Goal: Transaction & Acquisition: Purchase product/service

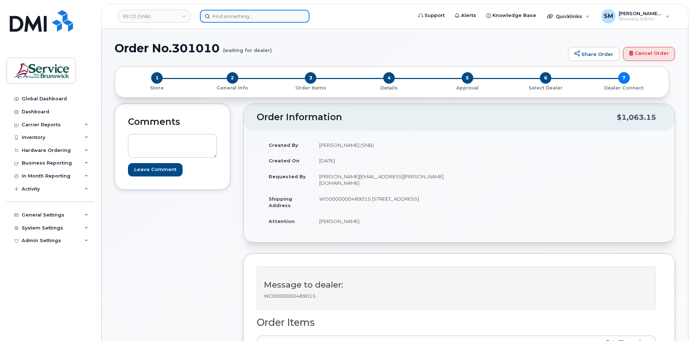
click at [215, 21] on input at bounding box center [254, 16] width 109 height 13
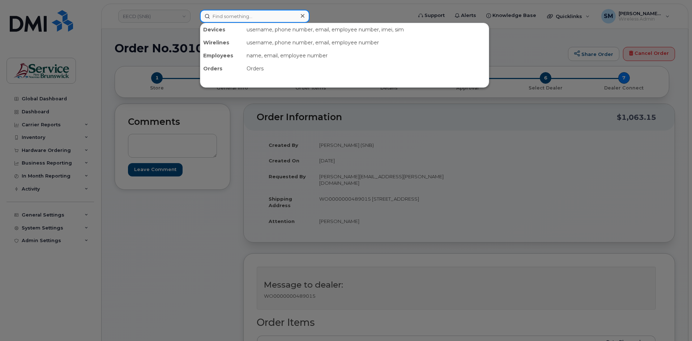
paste input "Connie Courcy"
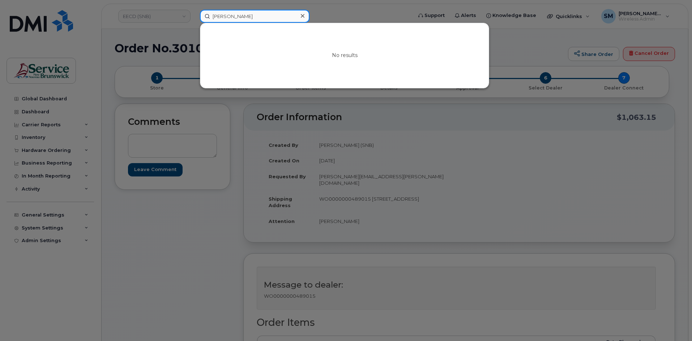
type input "Connie Courcy"
click at [151, 14] on div at bounding box center [346, 170] width 692 height 341
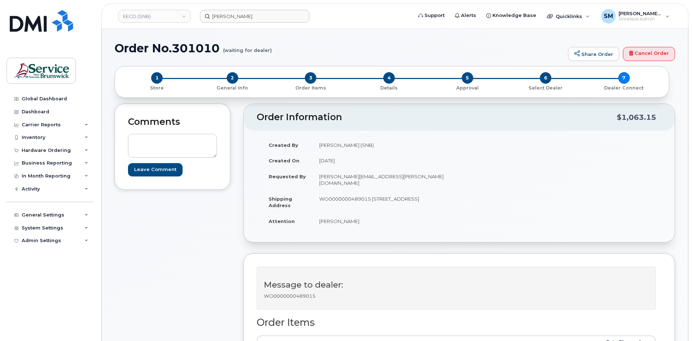
click at [151, 14] on link "EECD (SNB)" at bounding box center [154, 16] width 72 height 13
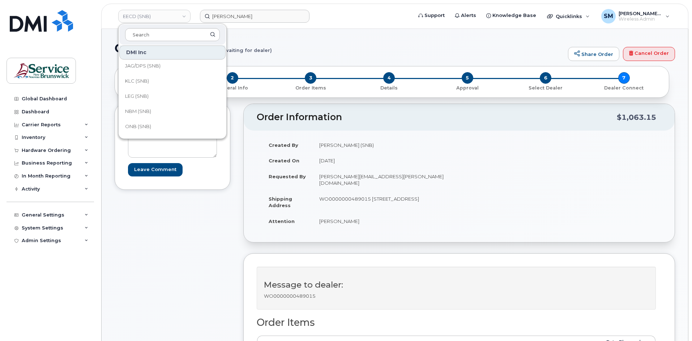
scroll to position [181, 0]
click at [148, 104] on link "SD (SNB)" at bounding box center [172, 100] width 106 height 14
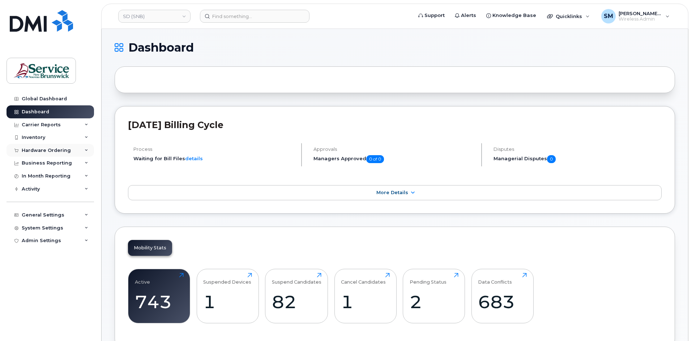
click at [63, 156] on div "Hardware Ordering" at bounding box center [50, 150] width 87 height 13
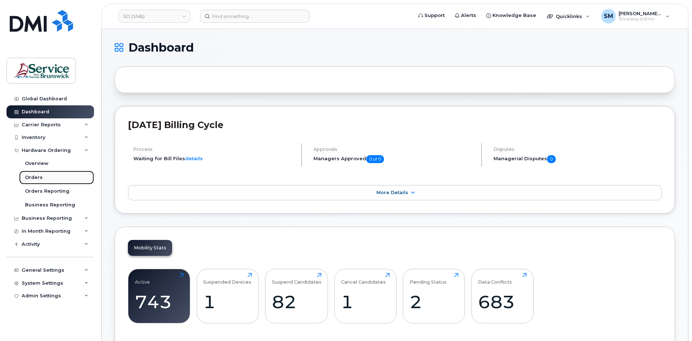
click at [51, 175] on link "Orders" at bounding box center [56, 178] width 75 height 14
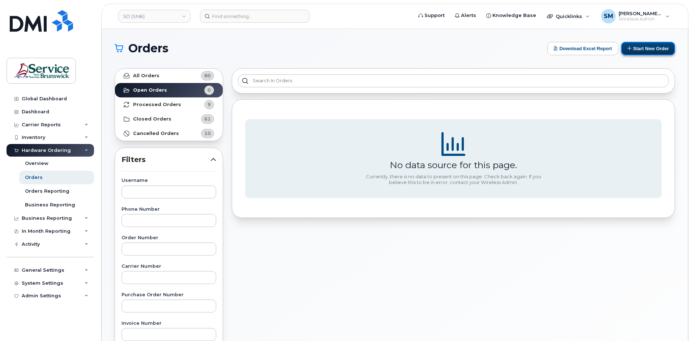
click at [643, 52] on button "Start New Order" at bounding box center [648, 48] width 54 height 13
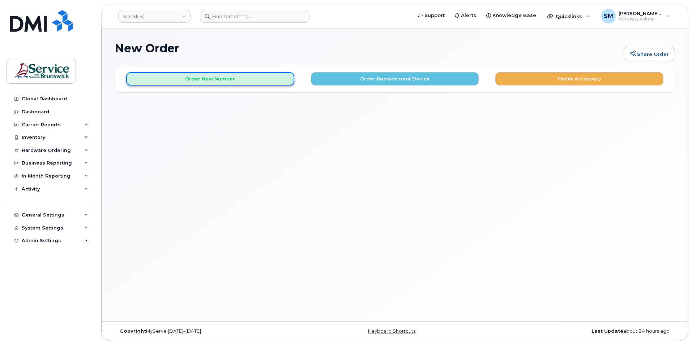
click at [265, 77] on button "Order New Number" at bounding box center [210, 78] width 168 height 13
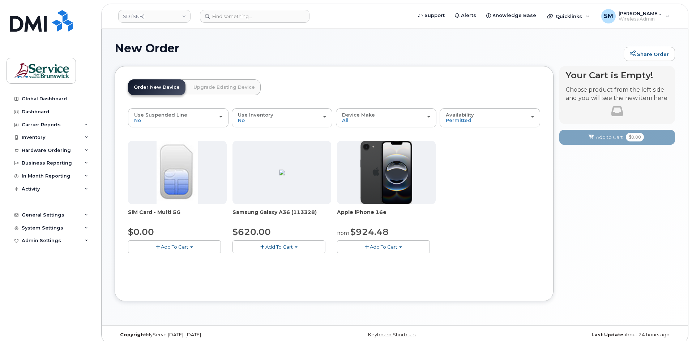
click at [183, 245] on span "Add To Cart" at bounding box center [174, 247] width 27 height 6
click at [183, 262] on link "$0.00 - New Activation" at bounding box center [164, 260] width 69 height 9
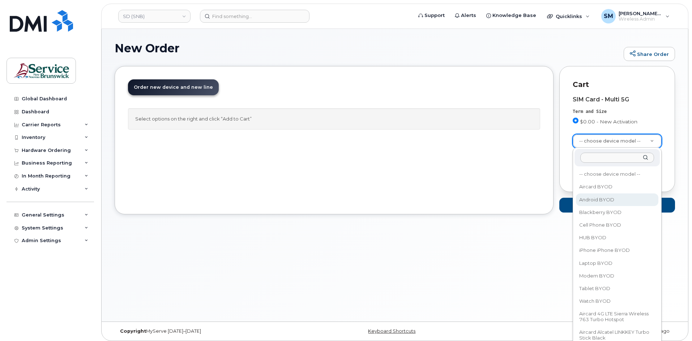
select select "2422"
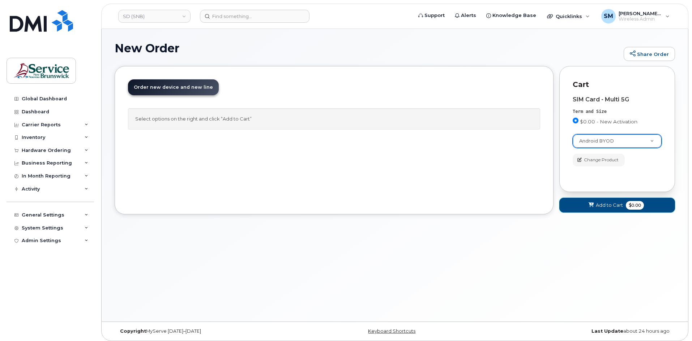
click at [604, 207] on span "Add to Cart" at bounding box center [608, 205] width 27 height 7
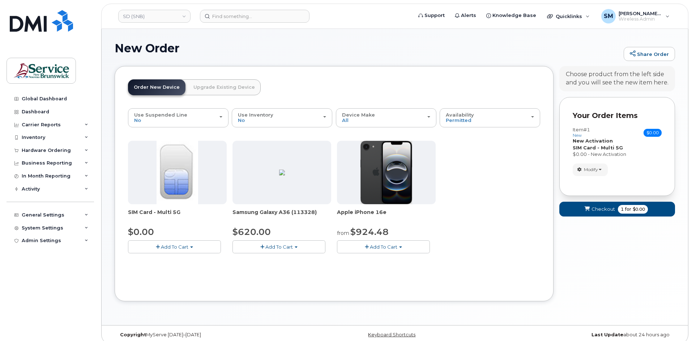
click at [584, 201] on form "Your Order Items Item #1 new $0.00 Accessories Only SIM Only Activation New Act…" at bounding box center [617, 160] width 116 height 126
click at [590, 209] on span "submit" at bounding box center [586, 209] width 7 height 7
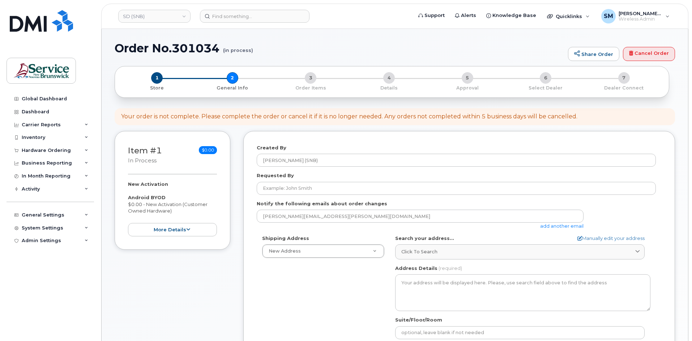
select select
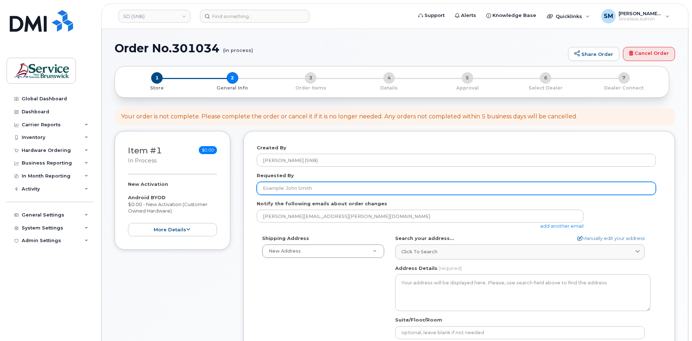
drag, startPoint x: 294, startPoint y: 191, endPoint x: 314, endPoint y: 188, distance: 19.8
click at [295, 191] on input "Requested By" at bounding box center [456, 188] width 399 height 13
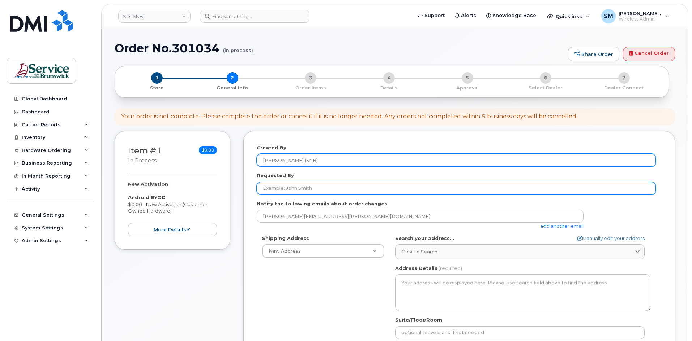
paste input "Mandi.Brooks@gnb.ca"
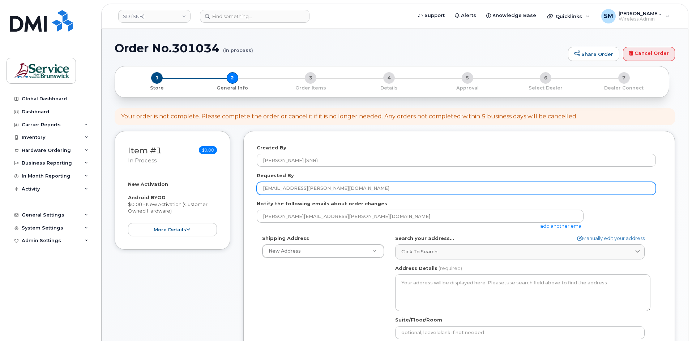
type input "Mandi.Brooks@gnb.ca"
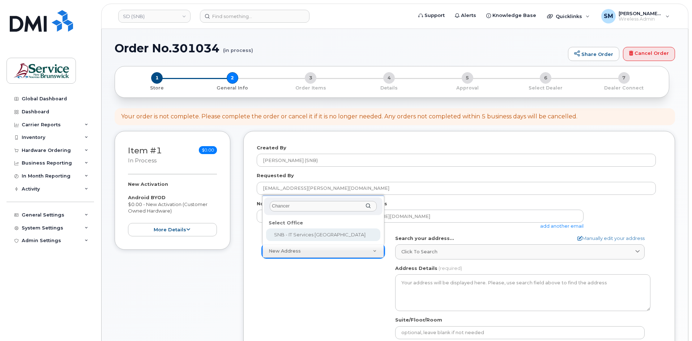
type input "Chancer"
select select
type textarea "675 King Street, Rm 1072 Fredericton New Brunswick E3B 1E9"
type input "Mukesh Yadav/Rick Frenette"
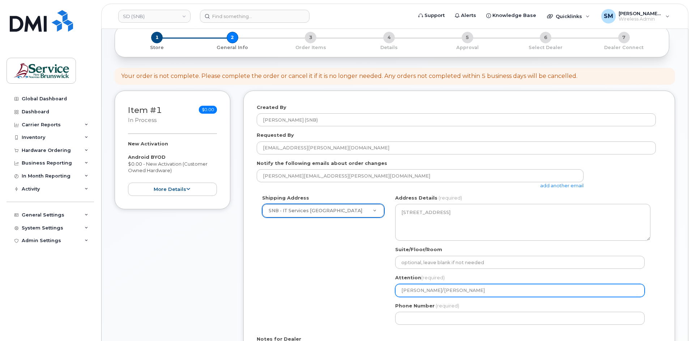
scroll to position [181, 0]
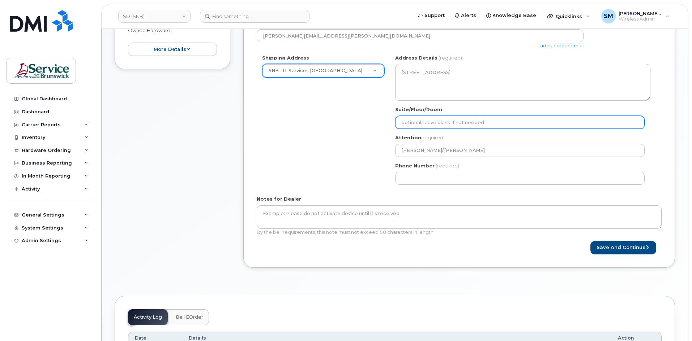
click at [400, 121] on input "Suite/Floor/Room" at bounding box center [519, 122] width 249 height 13
paste input "WO0000000489038"
select select
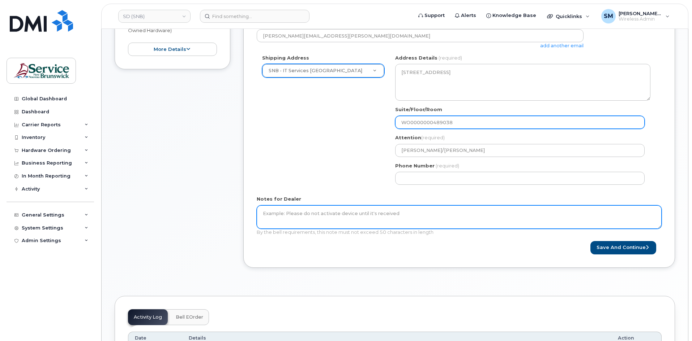
type input "WO0000000489038"
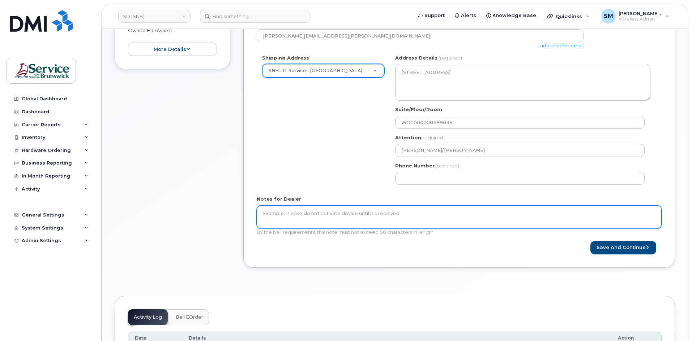
click at [384, 218] on textarea "Notes for Dealer" at bounding box center [459, 218] width 405 height 24
paste textarea "WO0000000489038"
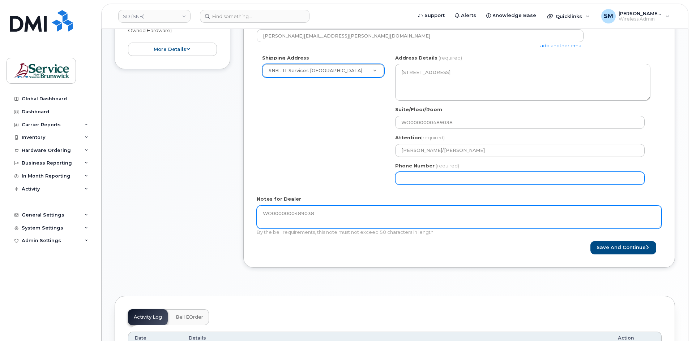
type textarea "WO0000000489038"
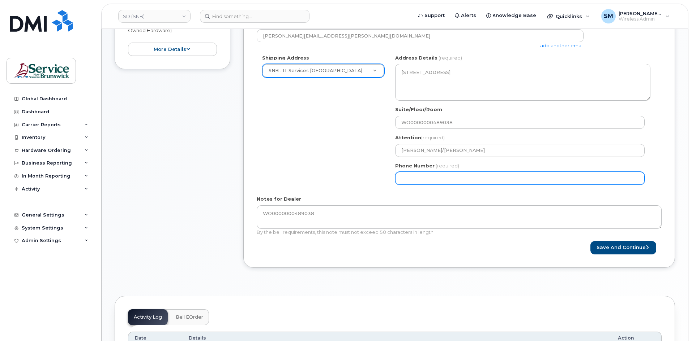
click at [410, 180] on input "Phone Number" at bounding box center [519, 178] width 249 height 13
select select
type input "506639633"
select select
type input "5066396338"
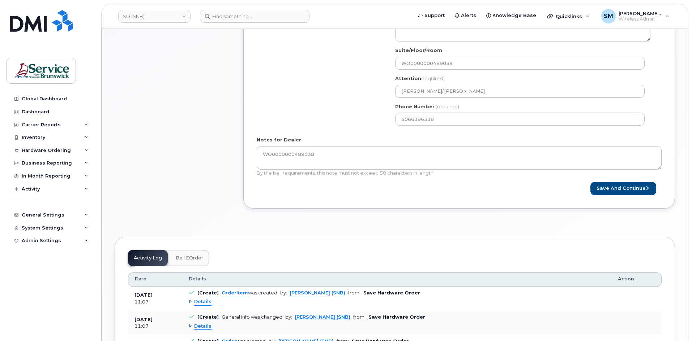
scroll to position [321, 0]
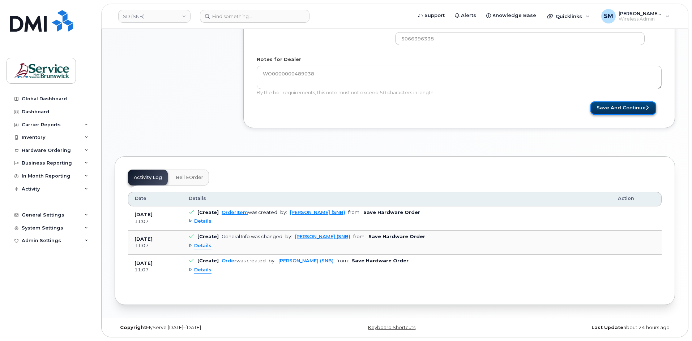
click at [607, 110] on button "Save and Continue" at bounding box center [623, 108] width 66 height 13
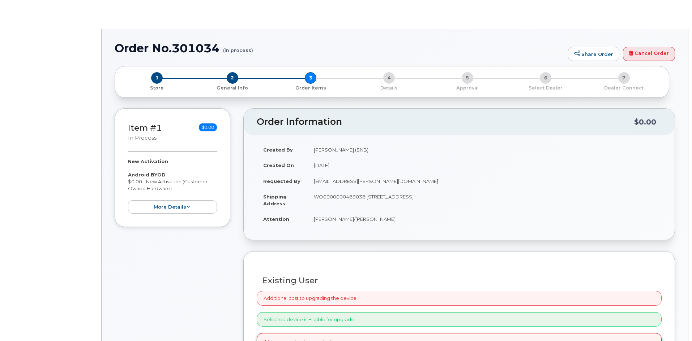
radio input "true"
select select
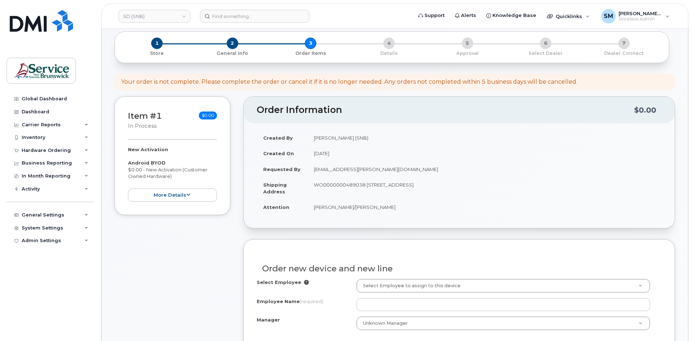
scroll to position [108, 0]
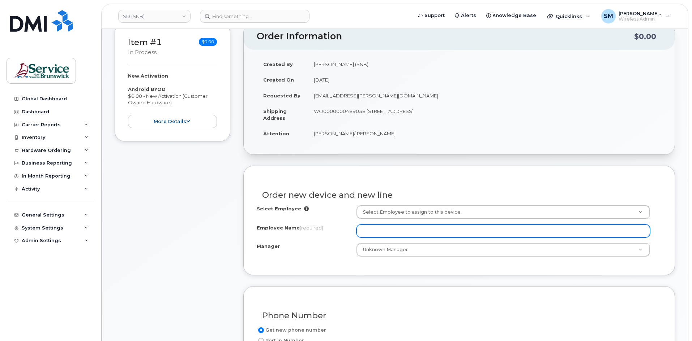
click at [416, 232] on input "Employee Name (required)" at bounding box center [502, 231] width 293 height 13
paste input "[PERSON_NAME]"
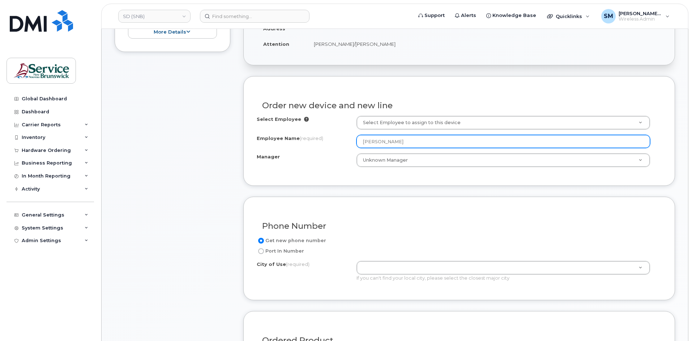
scroll to position [217, 0]
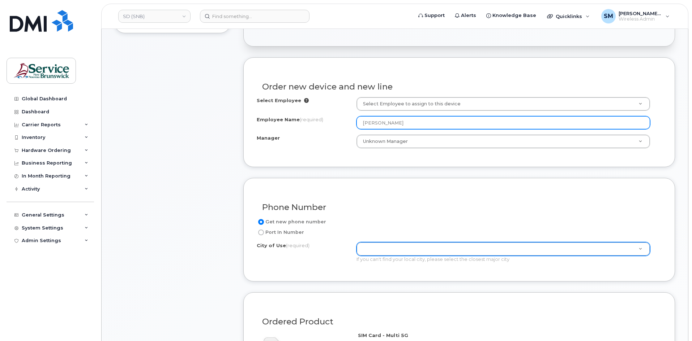
type input "[PERSON_NAME]"
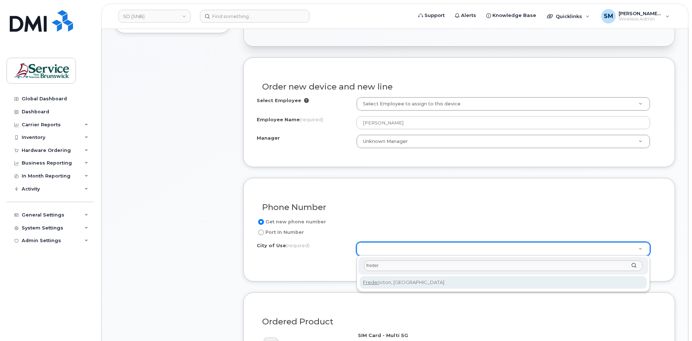
type input "freder"
type input "1578"
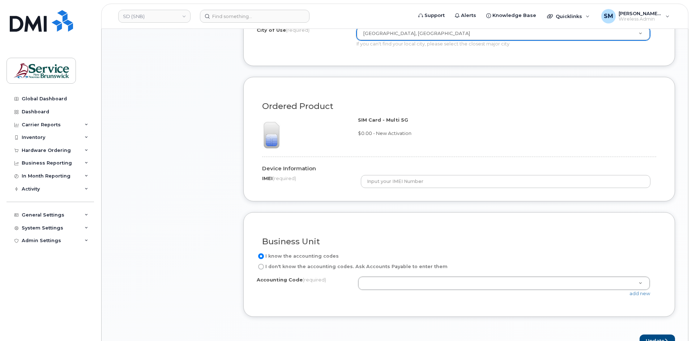
scroll to position [434, 0]
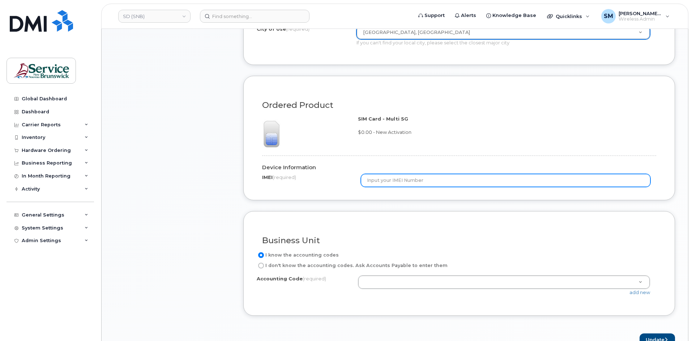
click at [412, 182] on input "text" at bounding box center [506, 180] width 290 height 13
type input "Unknown"
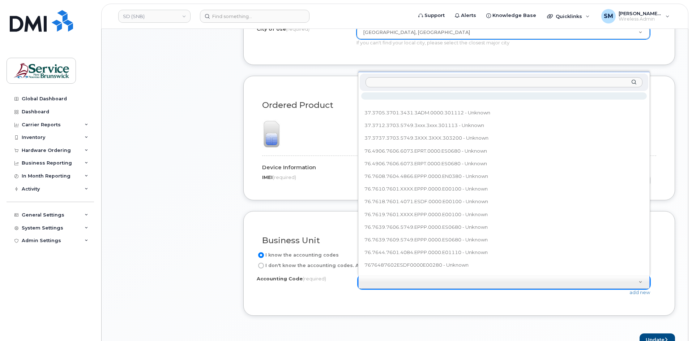
type input "76.7644.7601.4084.ESDF.0000.E00100"
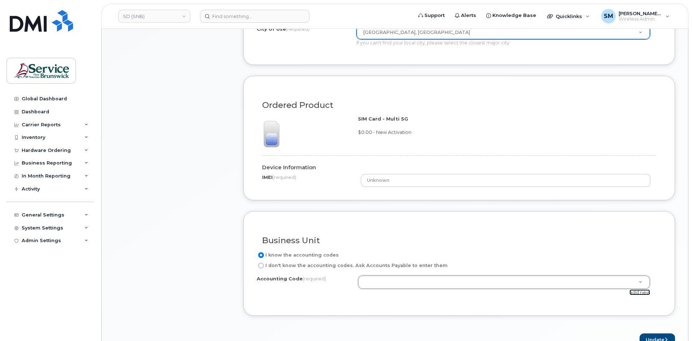
click at [648, 293] on link "add new" at bounding box center [639, 293] width 21 height 6
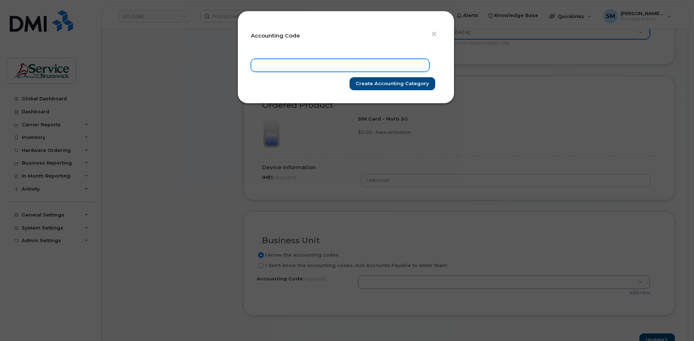
click at [345, 66] on input "text" at bounding box center [340, 65] width 179 height 13
paste input "76.7644.7601.4084.ESDF.0000.E00100"
type input "76.7644.7601.4084.ESDF.0000.E00100"
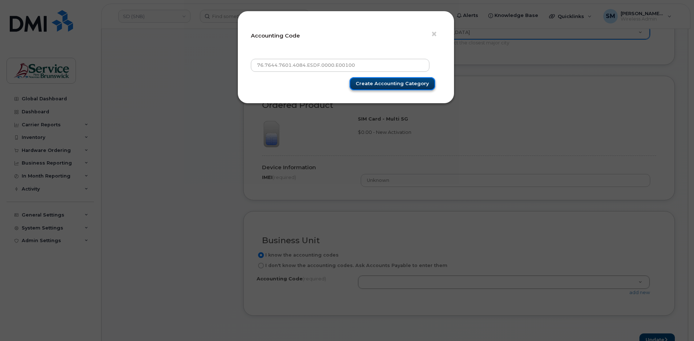
click at [407, 79] on input "Create Accounting category" at bounding box center [392, 83] width 86 height 13
type input "Create Accounting category"
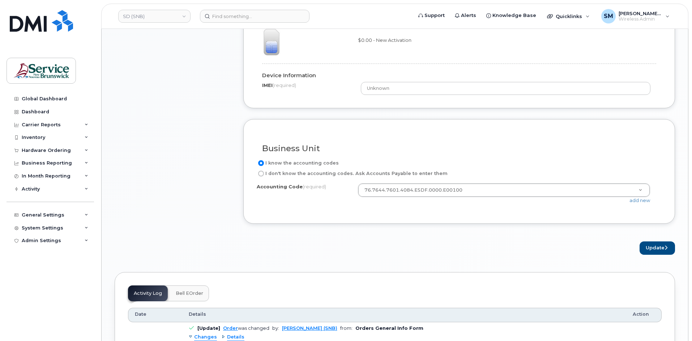
scroll to position [542, 0]
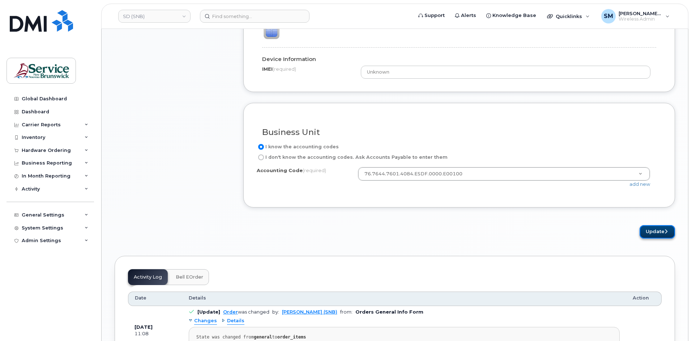
click at [661, 233] on button "Update" at bounding box center [656, 231] width 35 height 13
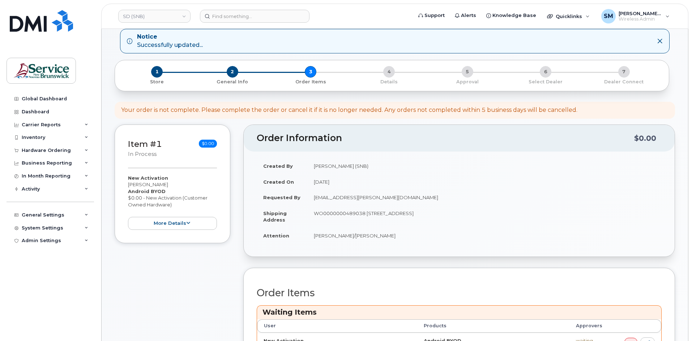
scroll to position [181, 0]
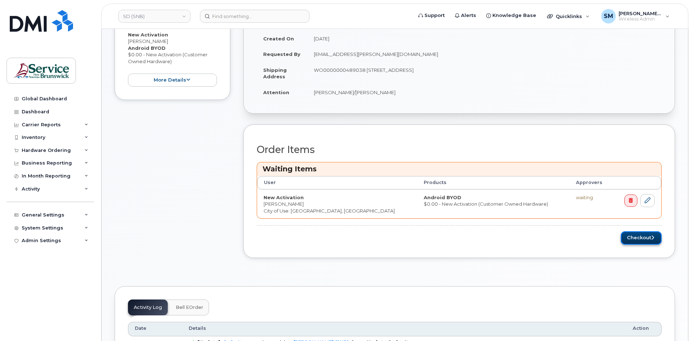
click at [634, 240] on button "Checkout" at bounding box center [640, 238] width 41 height 13
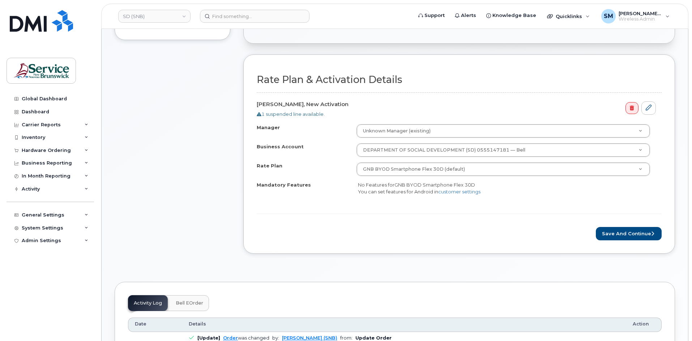
scroll to position [217, 0]
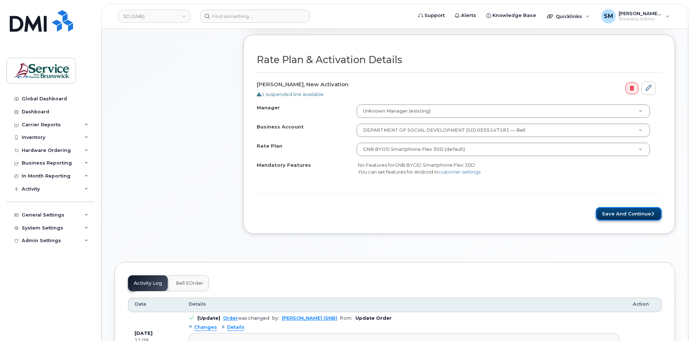
click at [643, 220] on button "Save and Continue" at bounding box center [628, 213] width 66 height 13
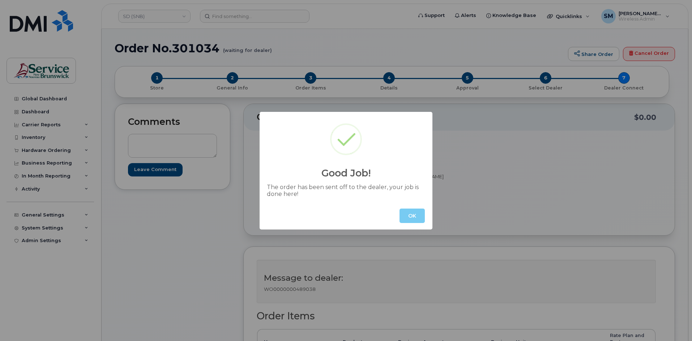
click at [409, 214] on button "OK" at bounding box center [411, 216] width 25 height 14
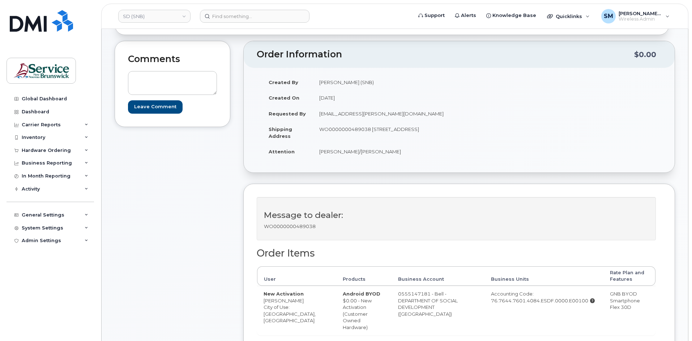
scroll to position [72, 0]
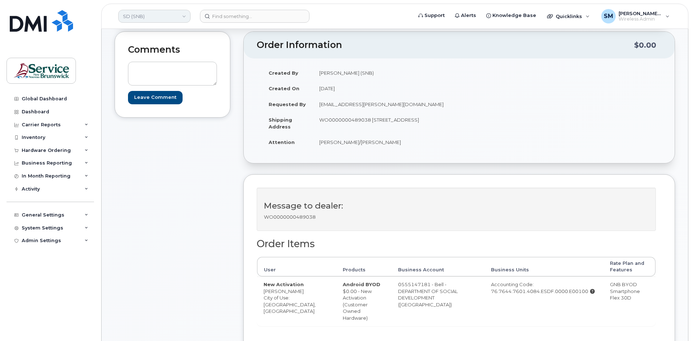
click at [166, 19] on link "SD (SNB)" at bounding box center [154, 16] width 72 height 13
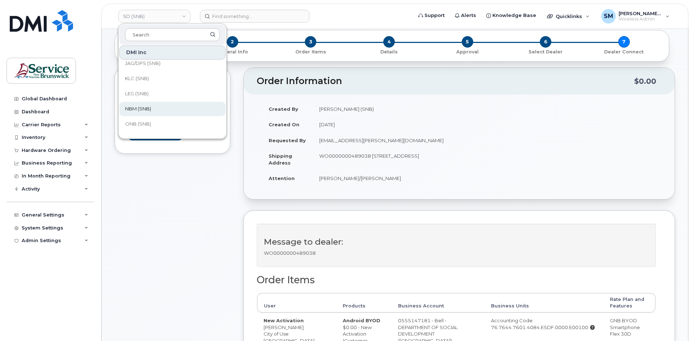
scroll to position [75, 0]
click at [154, 95] on link "JAG/DPS (SNB)" at bounding box center [172, 100] width 106 height 14
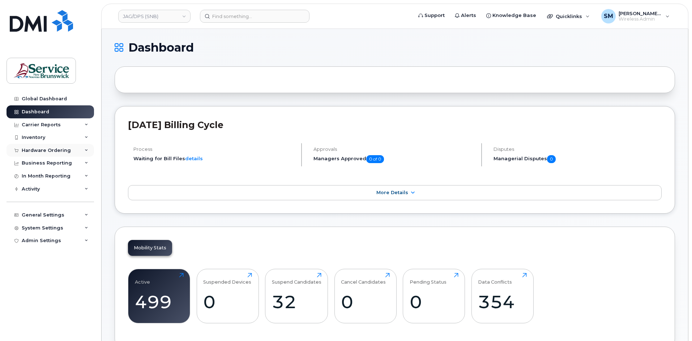
click at [55, 151] on div "Hardware Ordering" at bounding box center [46, 151] width 49 height 6
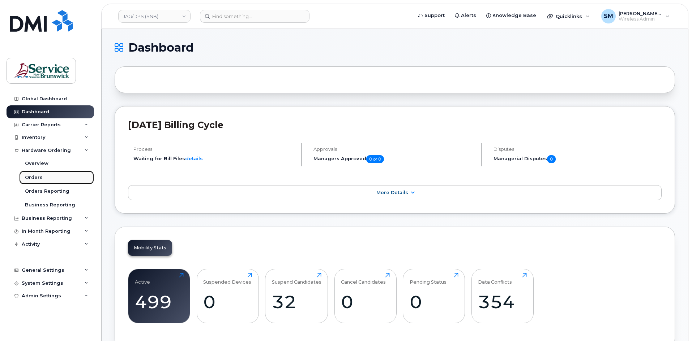
click at [36, 180] on div "Orders" at bounding box center [34, 178] width 18 height 7
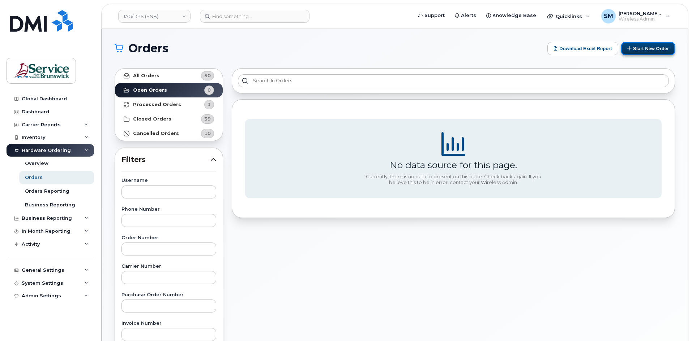
click at [655, 47] on button "Start New Order" at bounding box center [648, 48] width 54 height 13
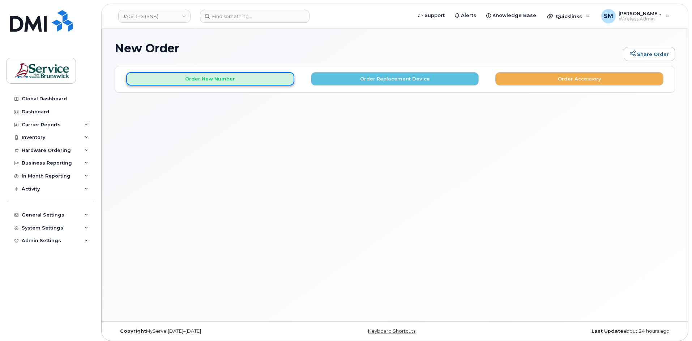
click at [230, 82] on button "Order New Number" at bounding box center [210, 78] width 168 height 13
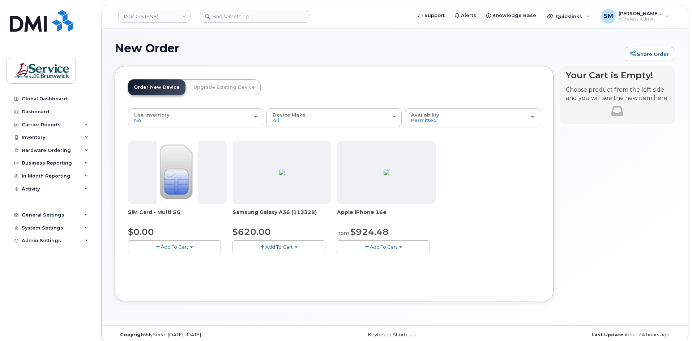
click at [392, 248] on span "Add To Cart" at bounding box center [383, 247] width 27 height 6
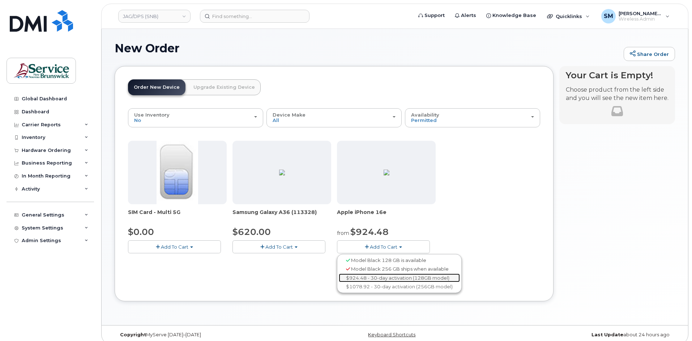
click at [386, 281] on link "$924.48 - 30-day activation (128GB model)" at bounding box center [399, 278] width 121 height 9
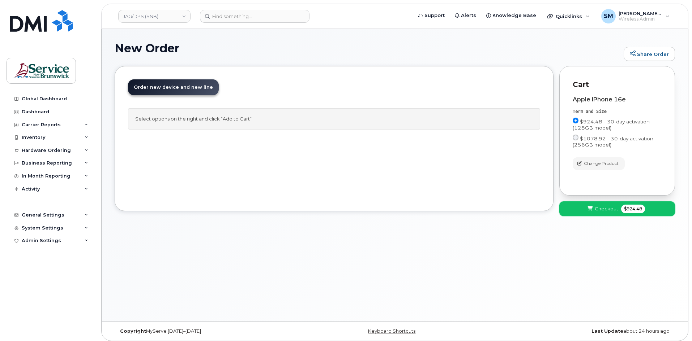
click at [629, 211] on span "$924.48" at bounding box center [633, 209] width 24 height 9
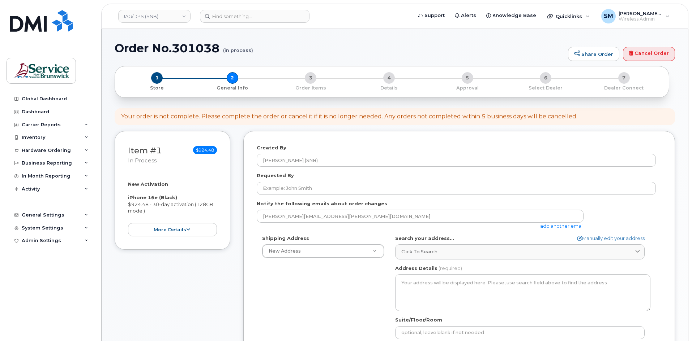
select select
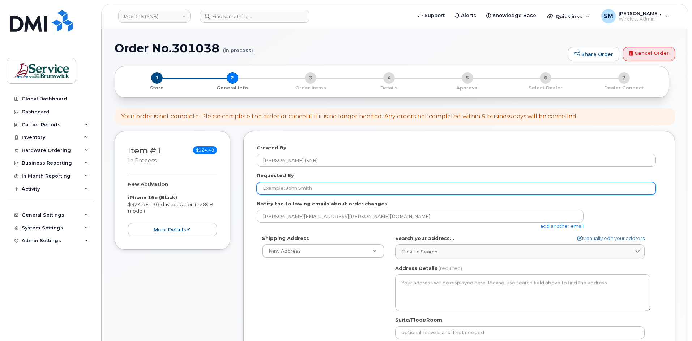
click at [327, 188] on input "Requested By" at bounding box center [456, 188] width 399 height 13
paste input "[PERSON_NAME][EMAIL_ADDRESS][DOMAIN_NAME]"
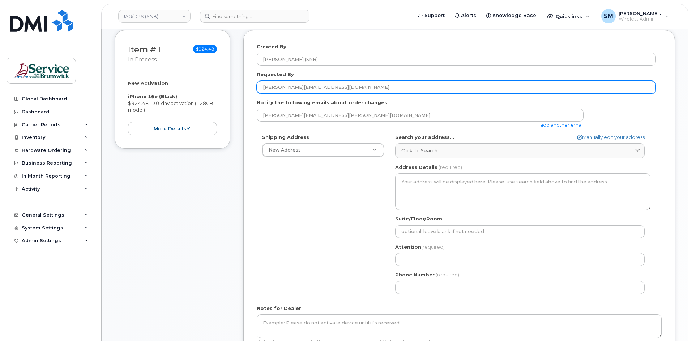
scroll to position [108, 0]
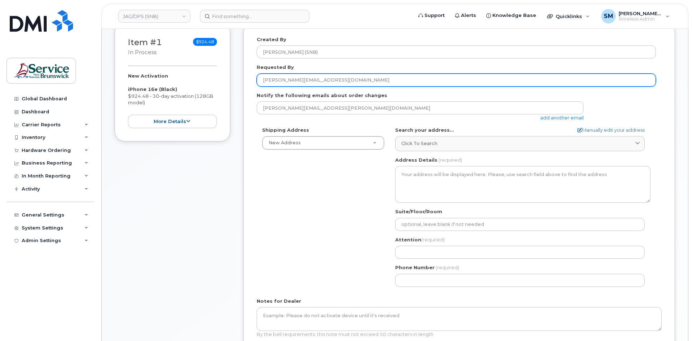
type input "[PERSON_NAME][EMAIL_ADDRESS][DOMAIN_NAME]"
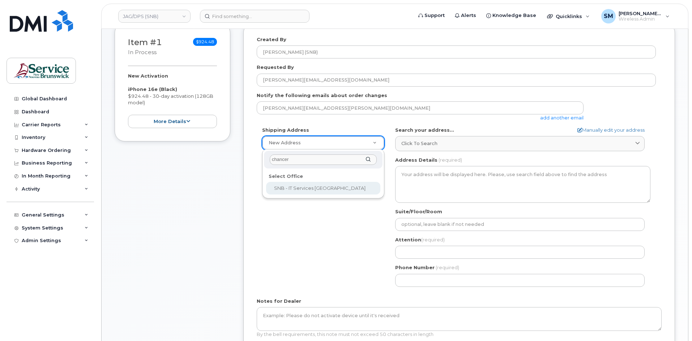
type input "chancer"
select select
type textarea "[STREET_ADDRESS]"
type input "[PERSON_NAME]/[PERSON_NAME]"
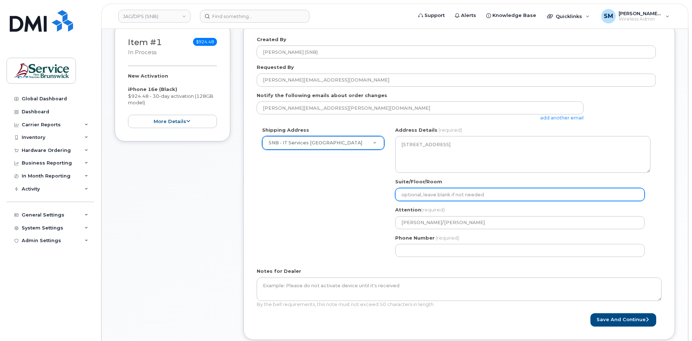
click at [454, 195] on input "Suite/Floor/Room" at bounding box center [519, 194] width 249 height 13
paste input "WO0000000489105"
select select
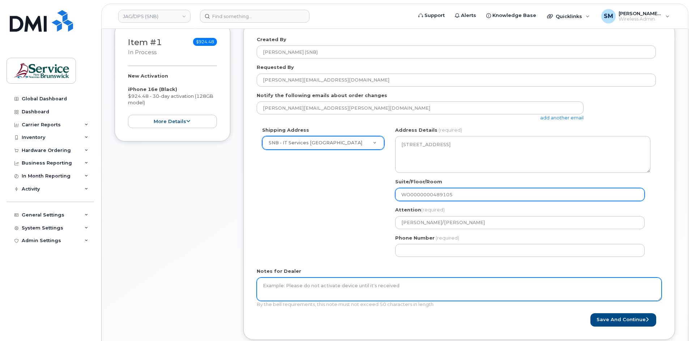
type input "WO0000000489105"
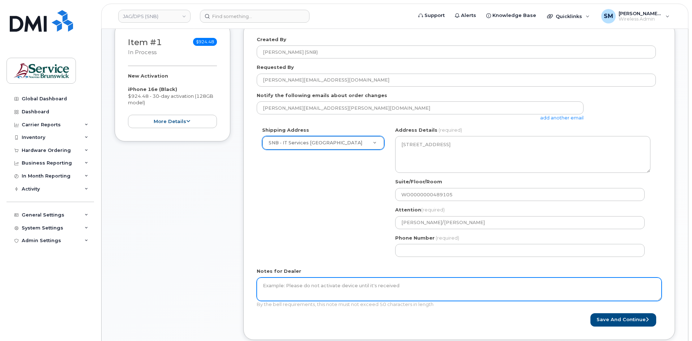
click at [364, 294] on textarea "Notes for Dealer" at bounding box center [459, 290] width 405 height 24
paste textarea "WO0000000489105"
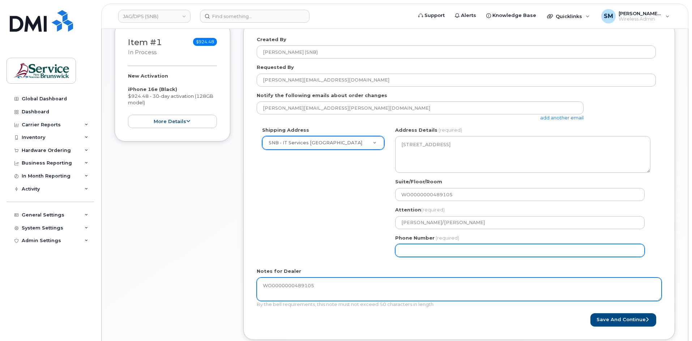
type textarea "WO0000000489105"
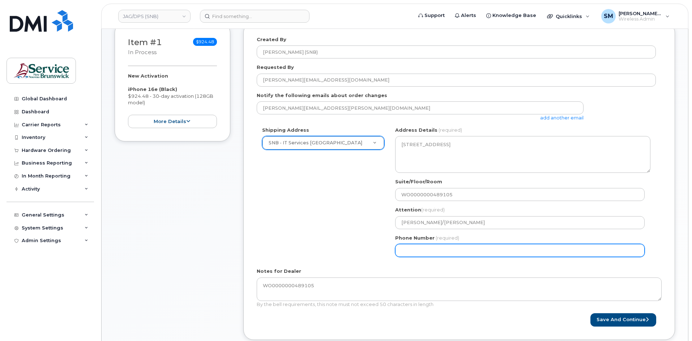
click at [419, 249] on input "Phone Number" at bounding box center [519, 250] width 249 height 13
select select
type input "506639633"
select select
type input "5066396338"
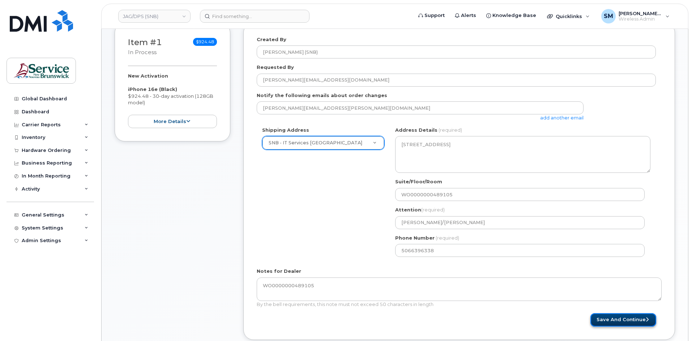
click at [629, 324] on button "Save and Continue" at bounding box center [623, 320] width 66 height 13
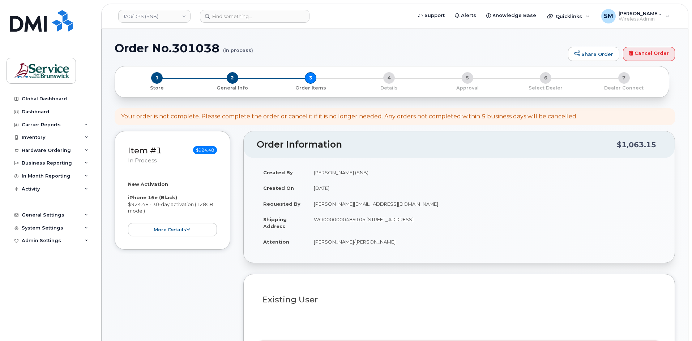
select select
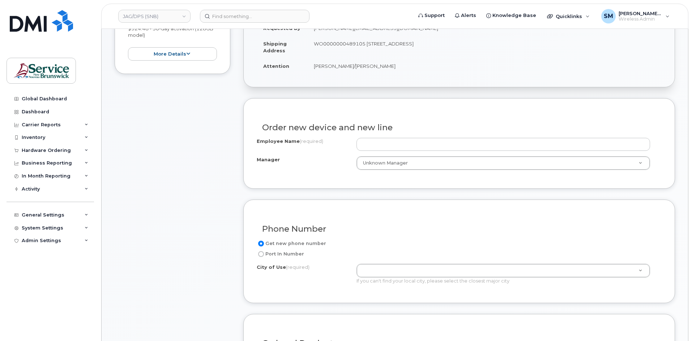
scroll to position [181, 0]
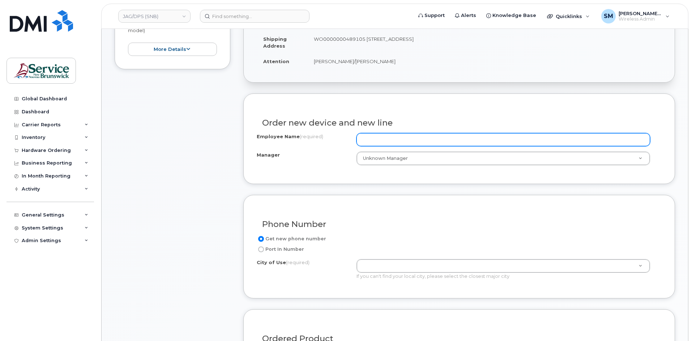
click at [418, 142] on input "Employee Name (required)" at bounding box center [502, 139] width 293 height 13
paste input "[PERSON_NAME]"
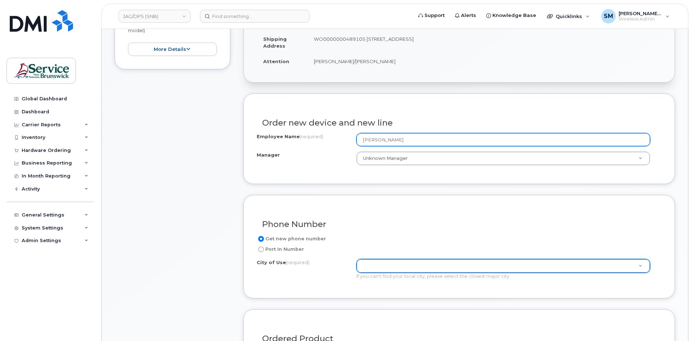
type input "[PERSON_NAME]"
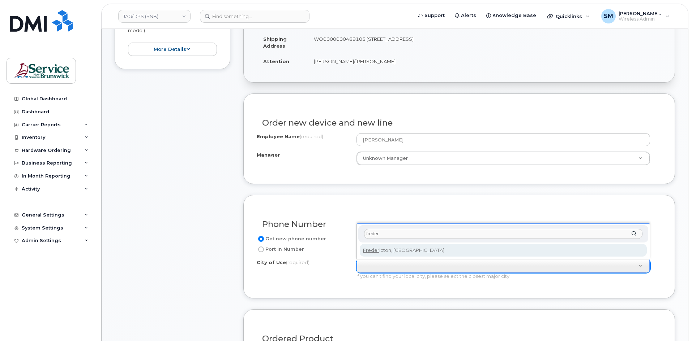
type input "freder"
type input "1578"
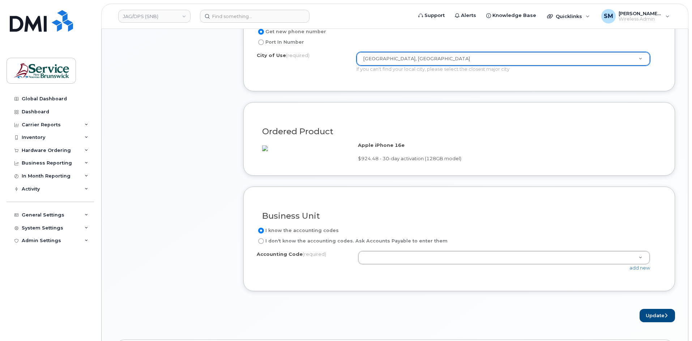
scroll to position [397, 0]
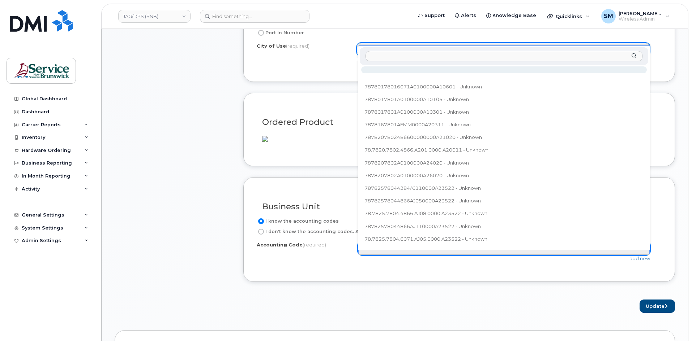
type input "78.7884.7805.6071.A010.0000.A84105"
paste input "78.7884.7805.6071.A010.0000.A84105"
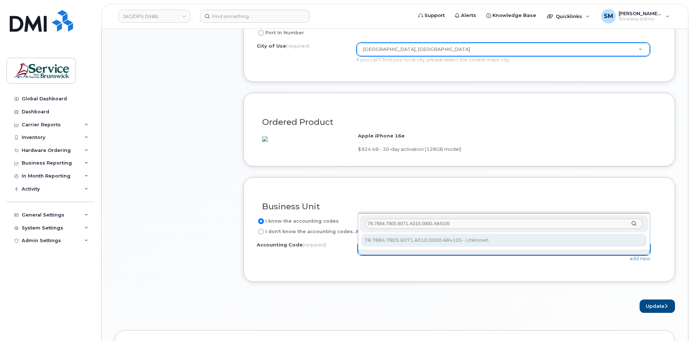
type input "78.7884.7805.6071.A010.0000.A84105"
select select "78.7884.7805.6071.A010.0000.A84105"
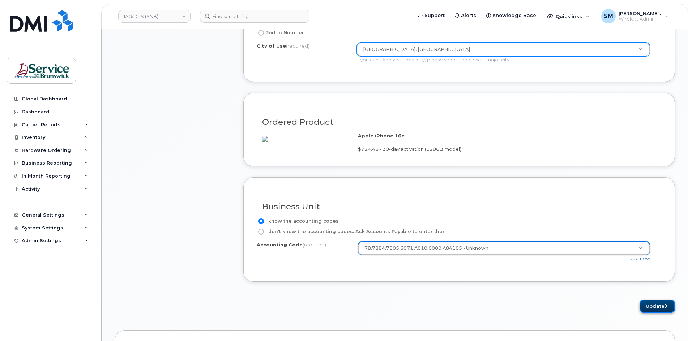
click at [653, 311] on button "Update" at bounding box center [656, 306] width 35 height 13
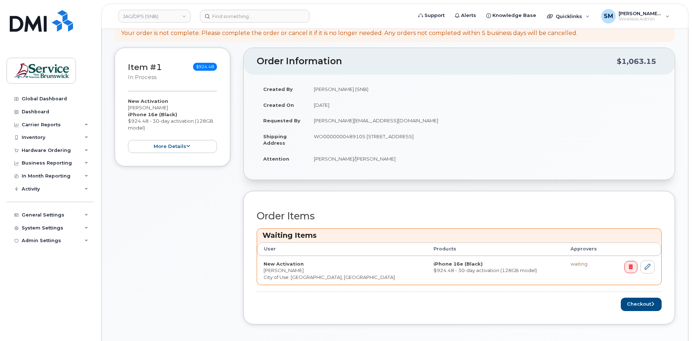
scroll to position [145, 0]
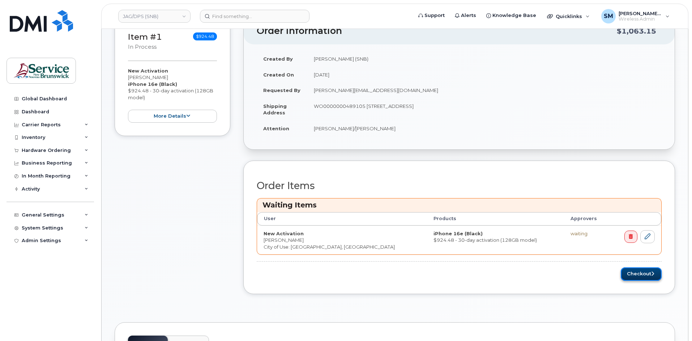
click at [636, 275] on button "Checkout" at bounding box center [640, 274] width 41 height 13
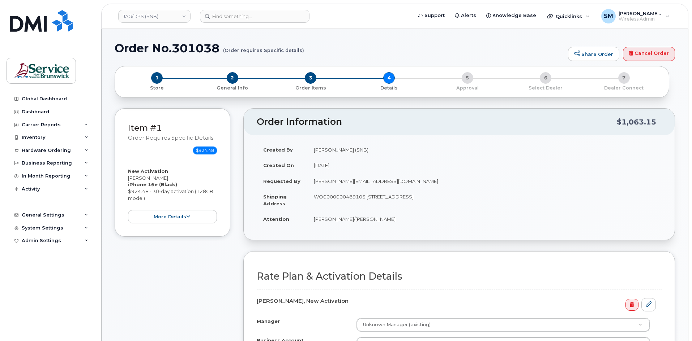
scroll to position [145, 0]
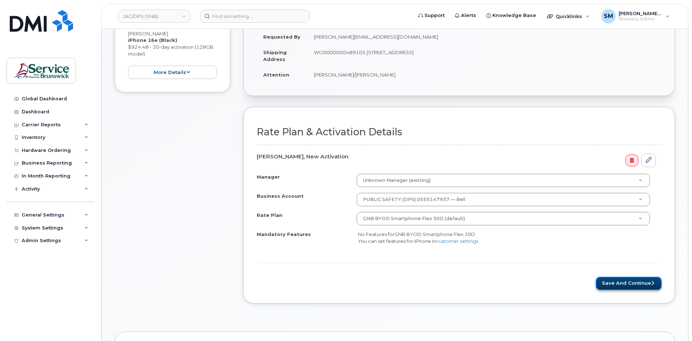
click at [622, 282] on button "Save and Continue" at bounding box center [628, 283] width 66 height 13
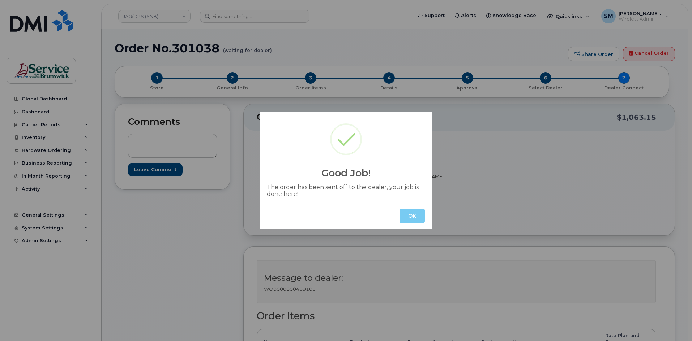
click at [406, 216] on button "OK" at bounding box center [411, 216] width 25 height 14
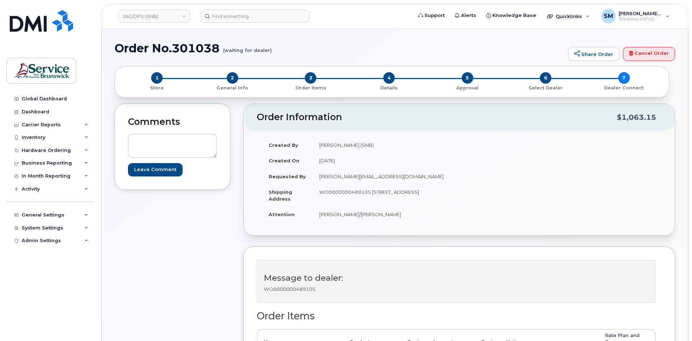
click at [207, 54] on h1 "Order No.301038 (waiting for dealer)" at bounding box center [340, 48] width 450 height 13
copy h1 "301038"
click at [250, 16] on input at bounding box center [254, 16] width 109 height 13
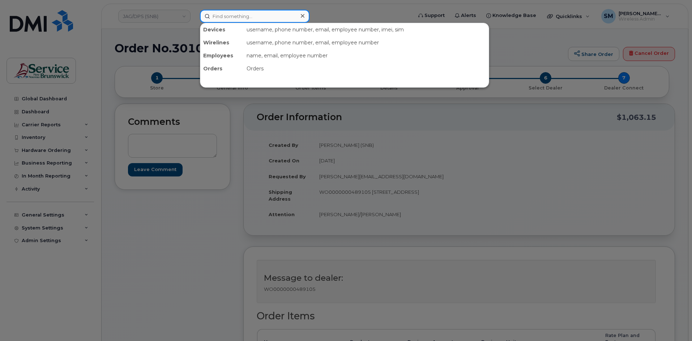
paste input "506-238-1908."
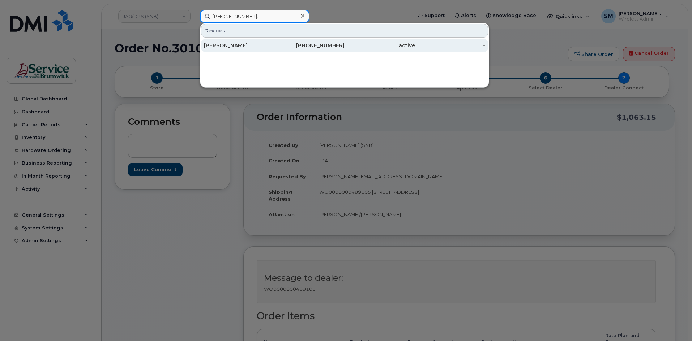
type input "506-238-1908."
click at [255, 47] on div "[PERSON_NAME]" at bounding box center [239, 45] width 70 height 7
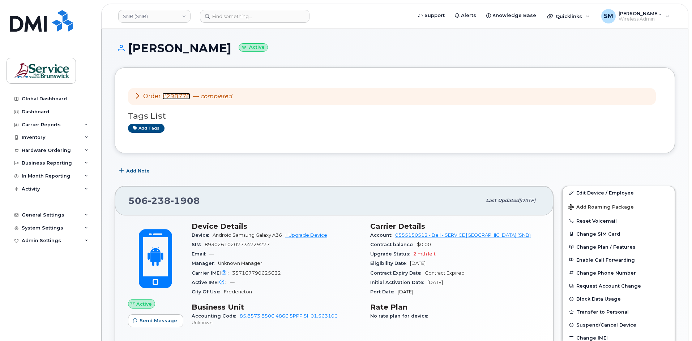
click at [180, 98] on link "#298778" at bounding box center [176, 96] width 28 height 7
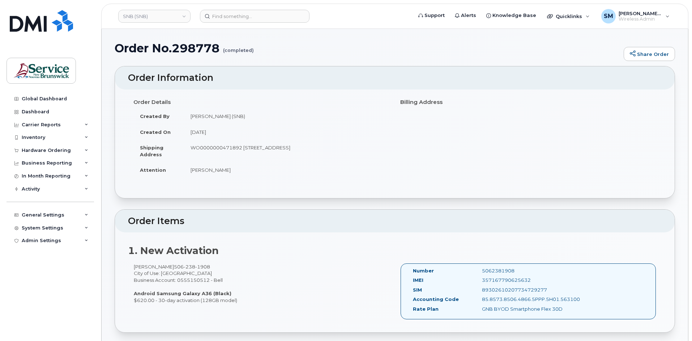
click at [208, 144] on td "WO0000000471892 [STREET_ADDRESS]" at bounding box center [286, 151] width 205 height 22
copy td "WO0000000471892"
